Goal: Find contact information: Find contact information

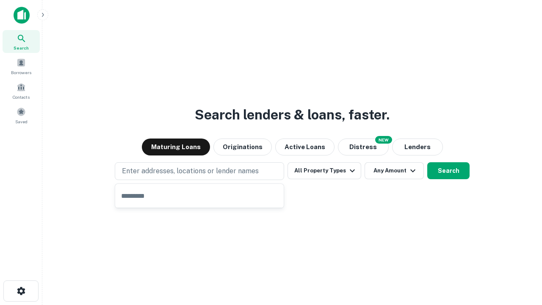
type input "**********"
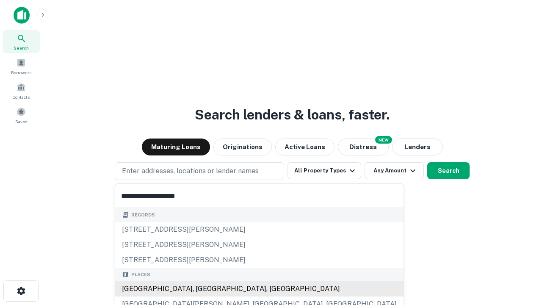
click at [202, 289] on div "Santa Monica, CA, USA" at bounding box center [259, 288] width 288 height 15
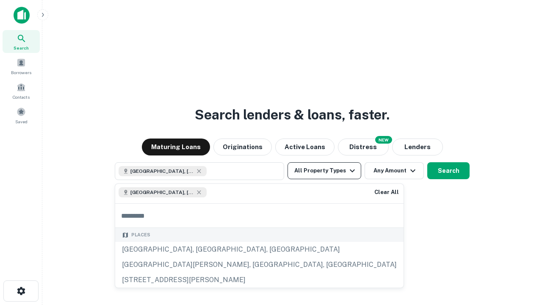
click at [324, 171] on button "All Property Types" at bounding box center [324, 170] width 74 height 17
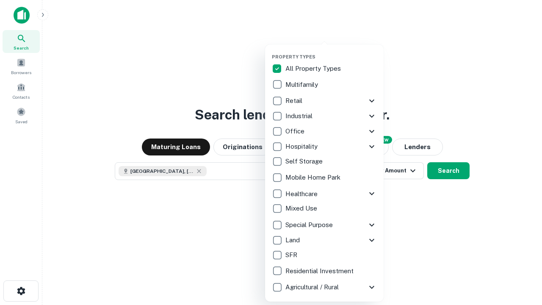
click at [331, 51] on button "button" at bounding box center [331, 51] width 119 height 0
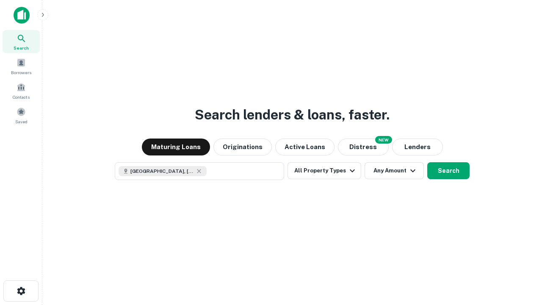
scroll to position [14, 0]
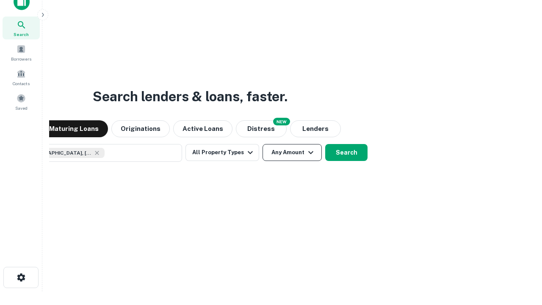
click at [263, 144] on button "Any Amount" at bounding box center [292, 152] width 59 height 17
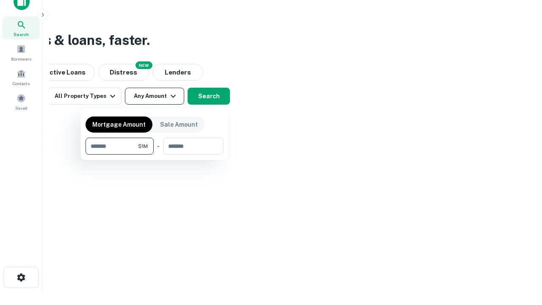
type input "*******"
click at [155, 155] on button "button" at bounding box center [155, 155] width 138 height 0
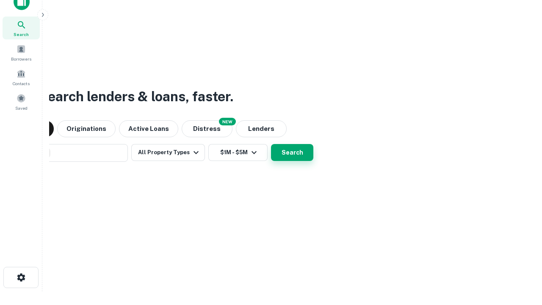
click at [271, 144] on button "Search" at bounding box center [292, 152] width 42 height 17
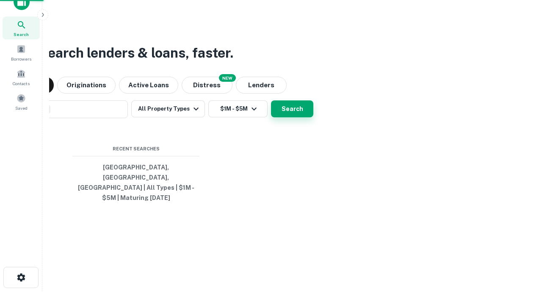
scroll to position [28, 240]
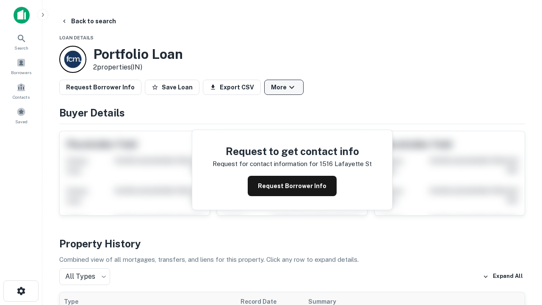
click at [284, 87] on button "More" at bounding box center [283, 87] width 39 height 15
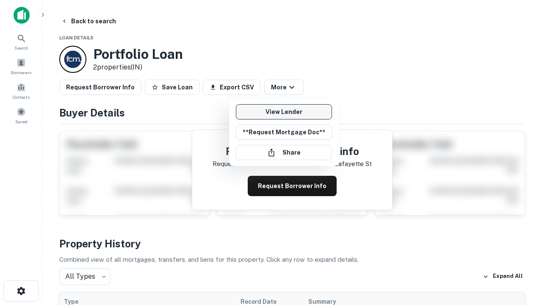
click at [284, 112] on link "View Lender" at bounding box center [284, 111] width 96 height 15
